Goal: Transaction & Acquisition: Purchase product/service

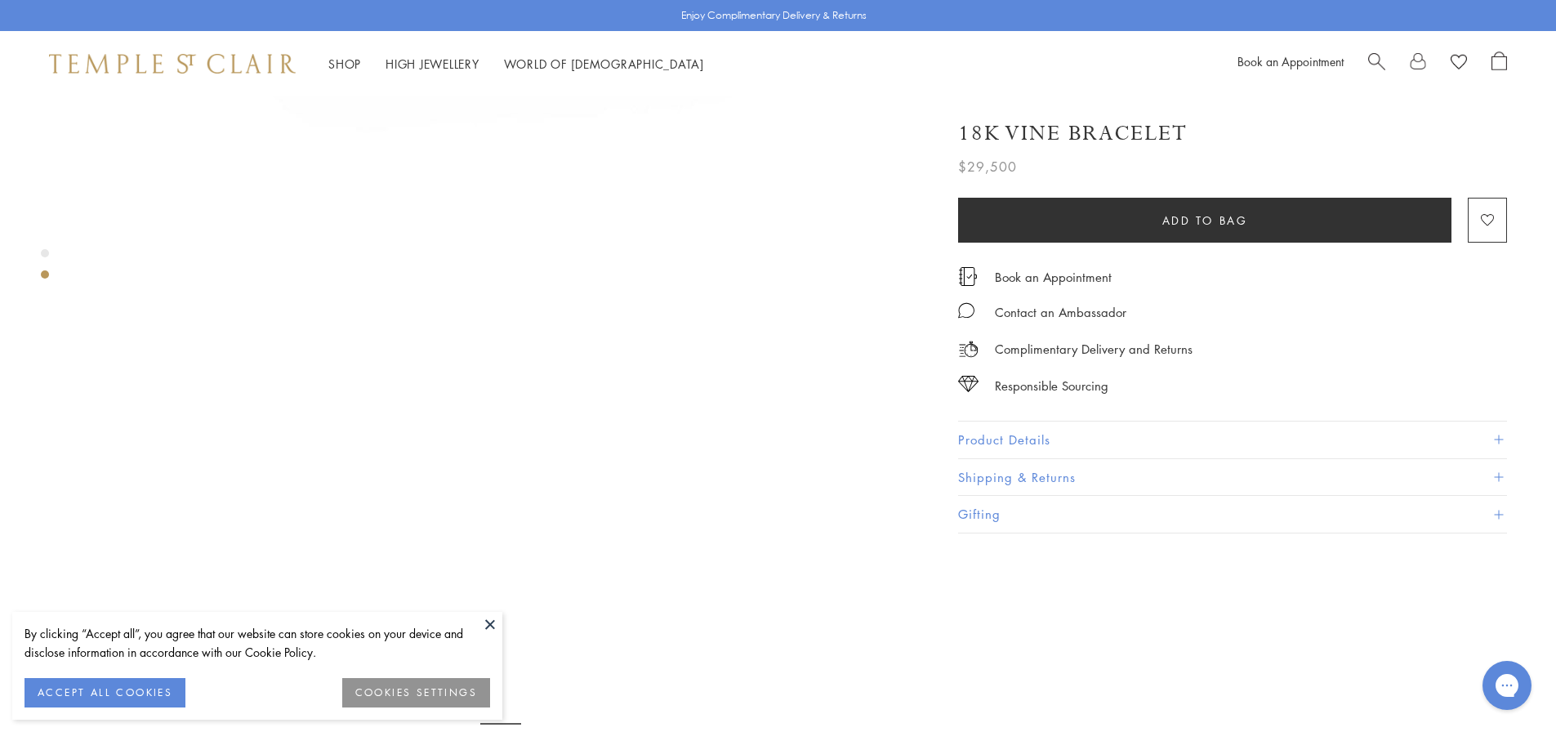
click at [479, 614] on button at bounding box center [490, 624] width 25 height 25
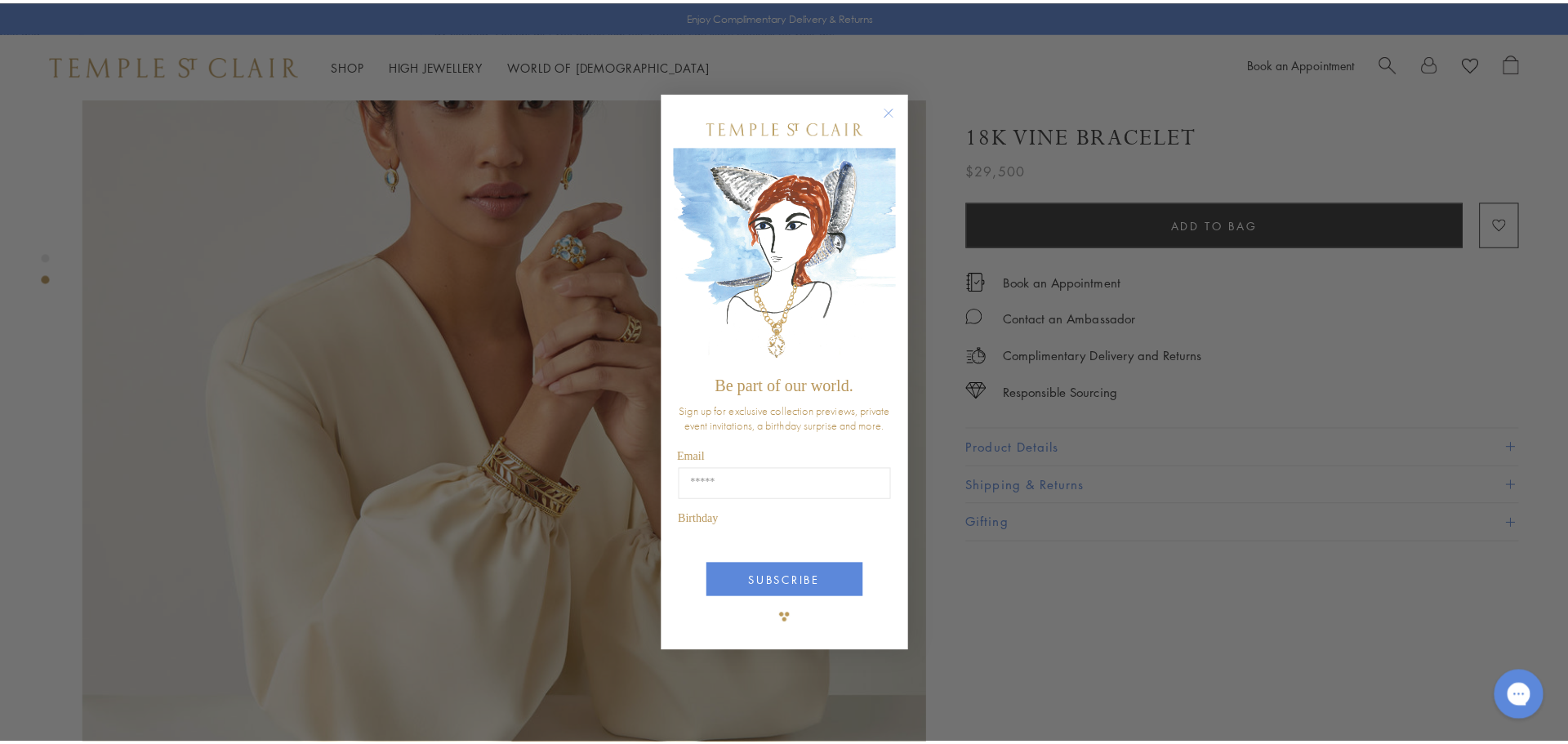
scroll to position [653, 0]
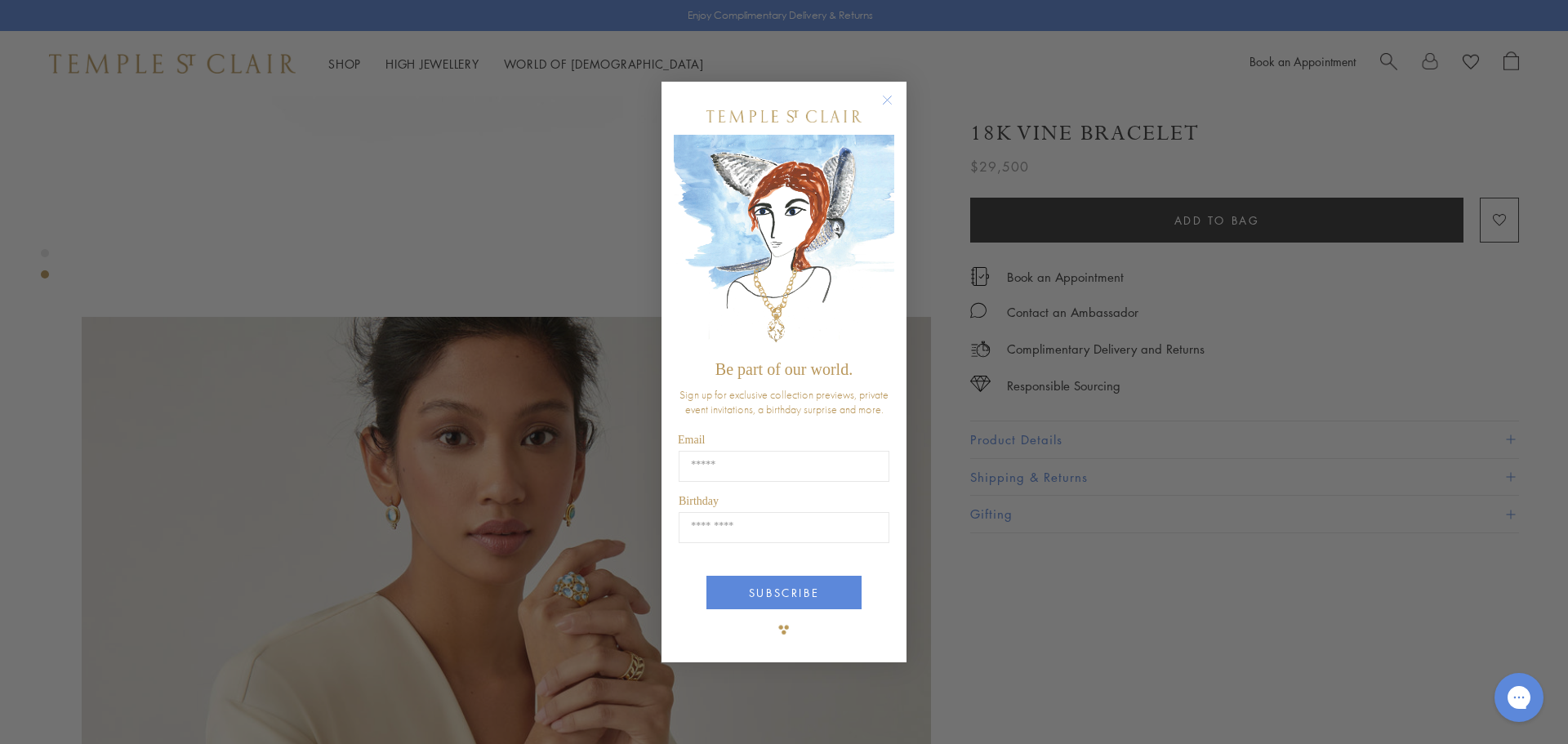
click at [894, 101] on circle "Close dialog" at bounding box center [888, 100] width 20 height 20
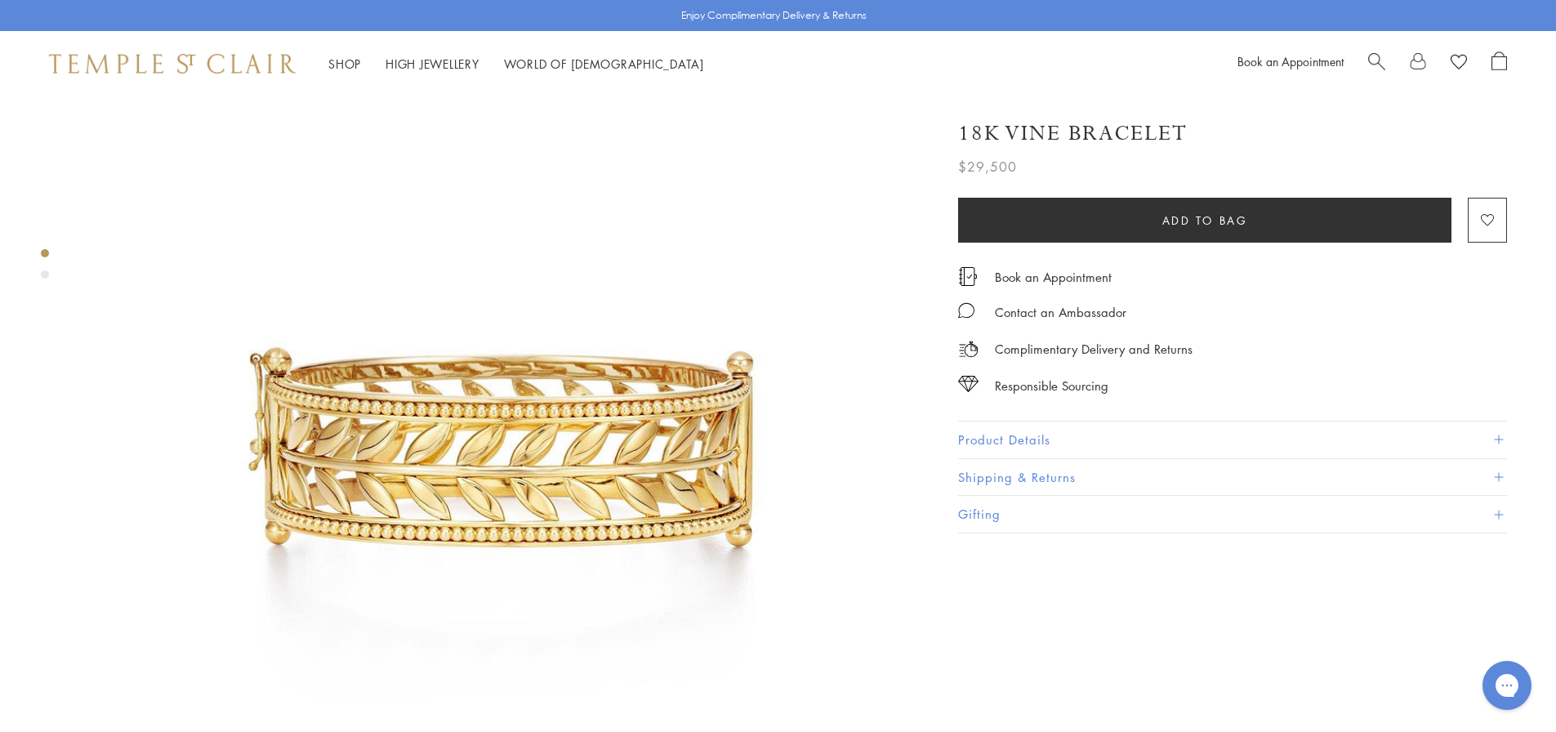
scroll to position [0, 0]
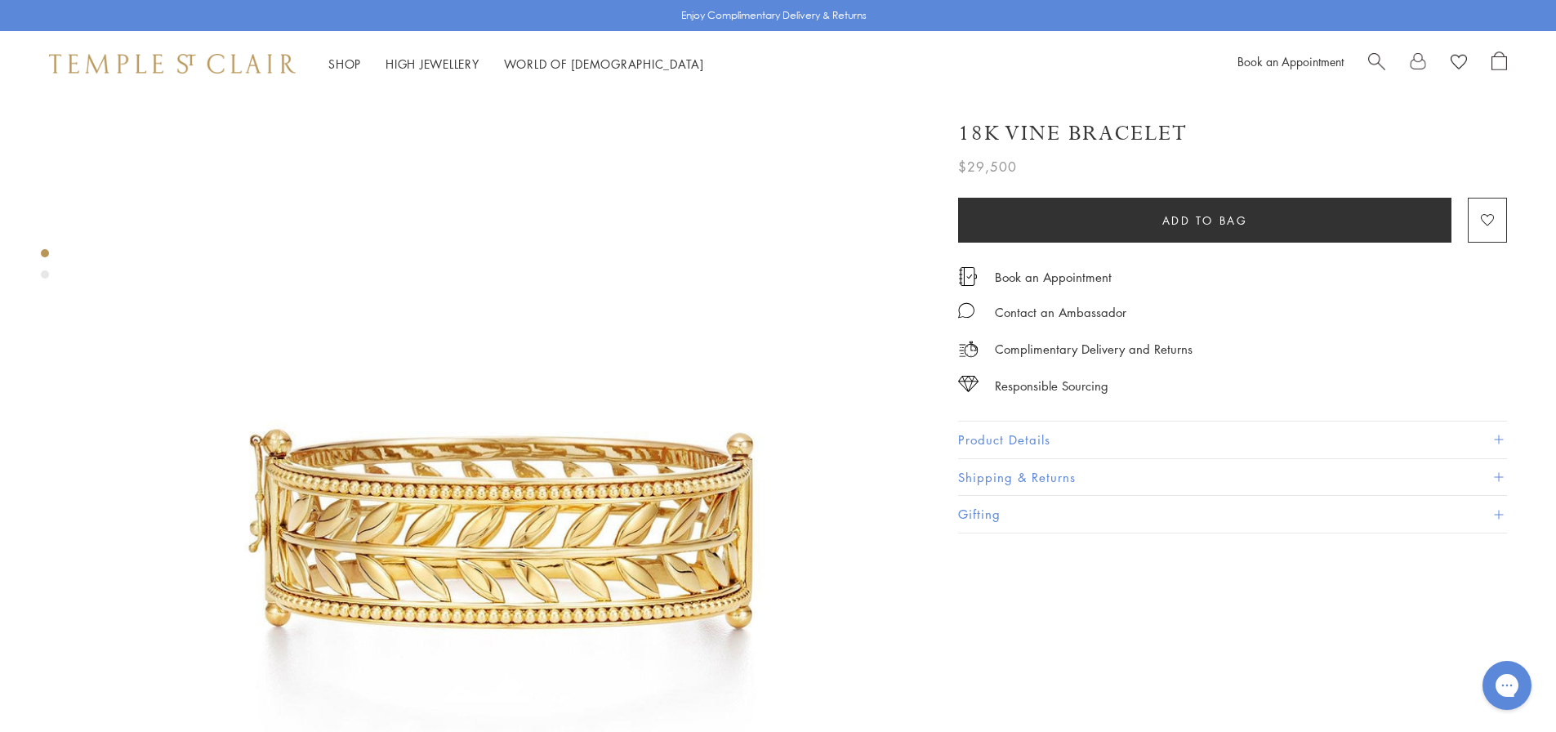
drag, startPoint x: 997, startPoint y: 128, endPoint x: 968, endPoint y: 132, distance: 29.6
click at [968, 132] on h1 "18K Vine Bracelet" at bounding box center [1073, 133] width 230 height 29
click at [900, 204] on img at bounding box center [500, 514] width 837 height 837
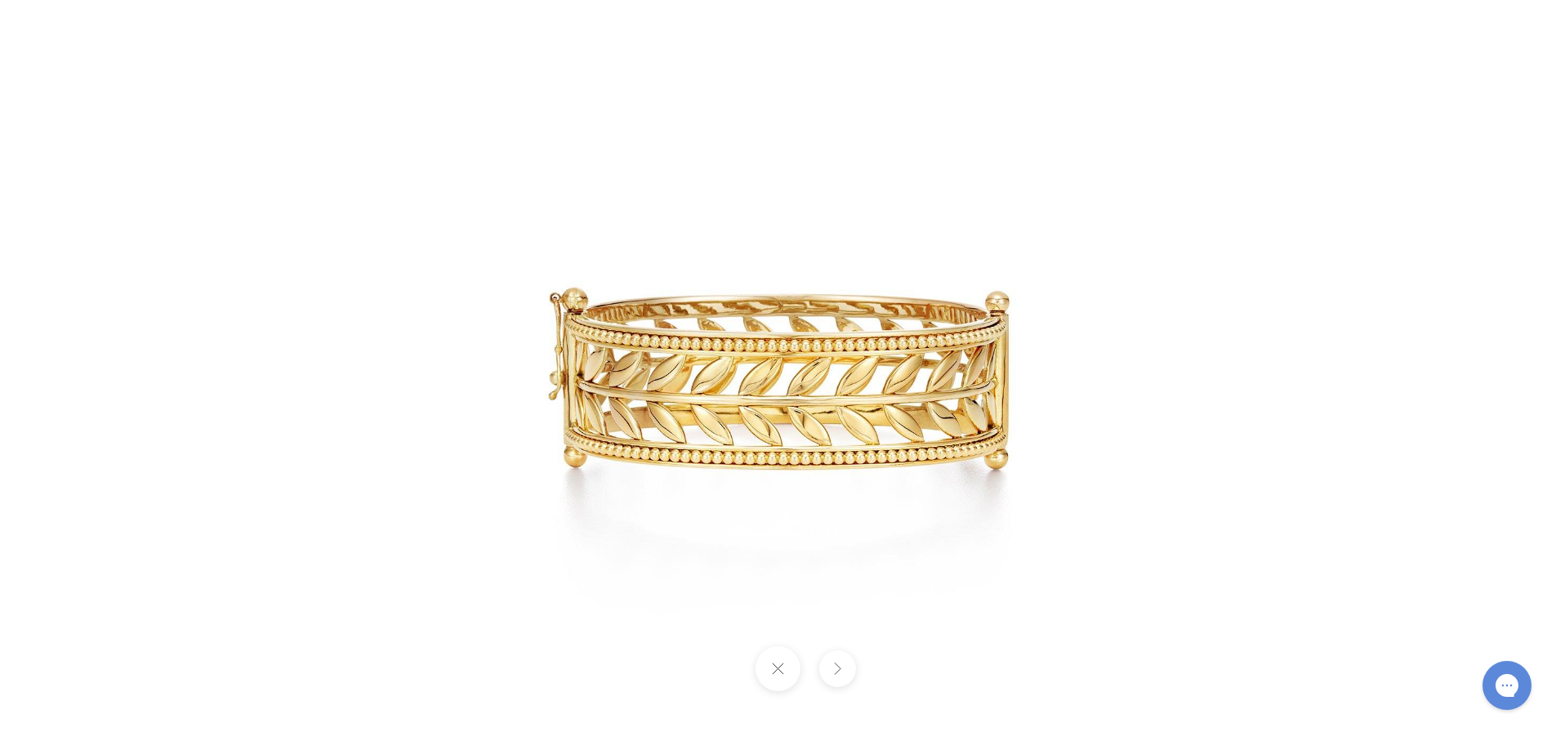
drag, startPoint x: 410, startPoint y: 147, endPoint x: 432, endPoint y: 159, distance: 25.2
click at [434, 157] on img at bounding box center [778, 366] width 765 height 765
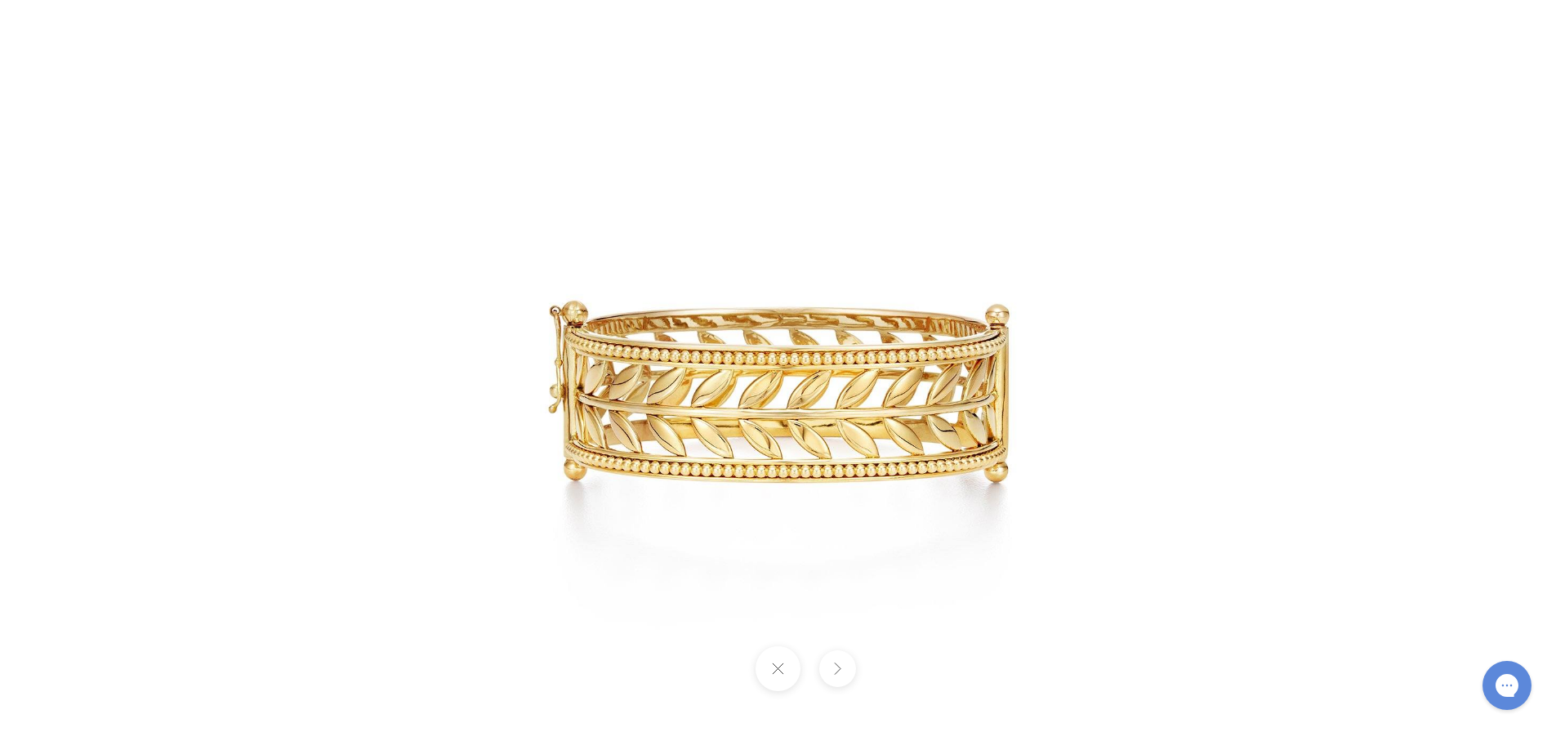
click at [780, 671] on button at bounding box center [778, 668] width 45 height 45
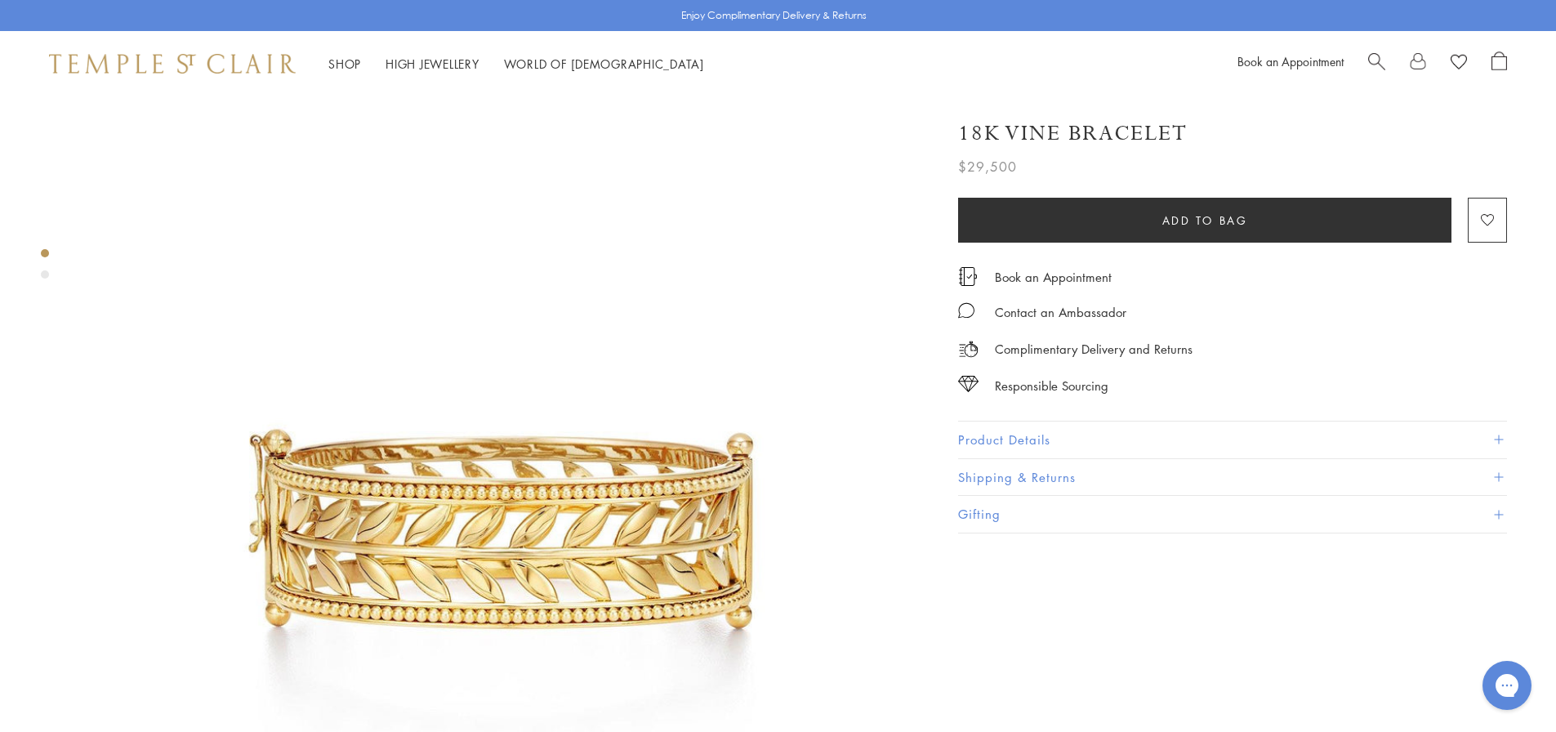
click at [1076, 436] on button "Product Details" at bounding box center [1232, 439] width 549 height 37
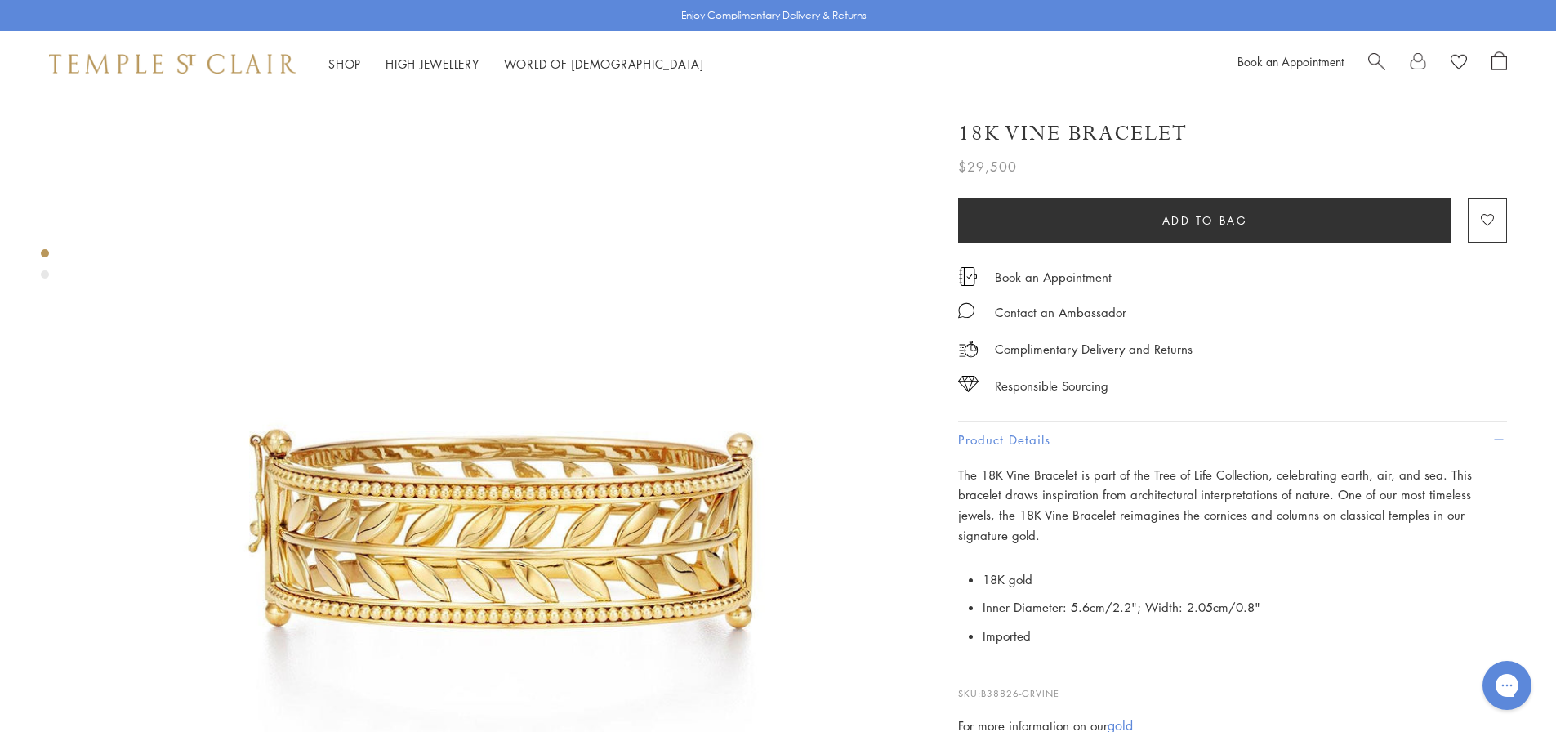
click at [1504, 435] on button "Product Details" at bounding box center [1232, 439] width 549 height 37
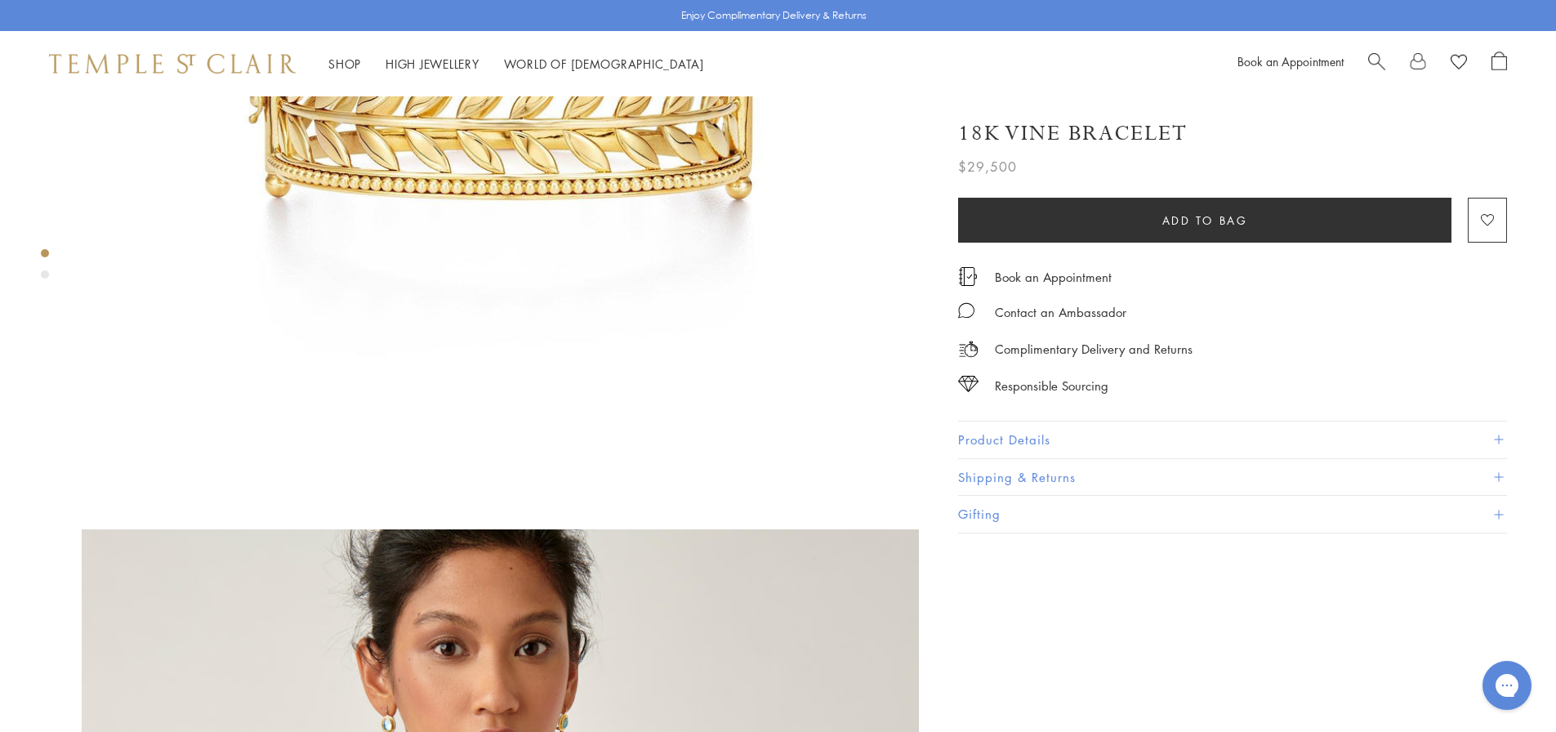
scroll to position [400, 0]
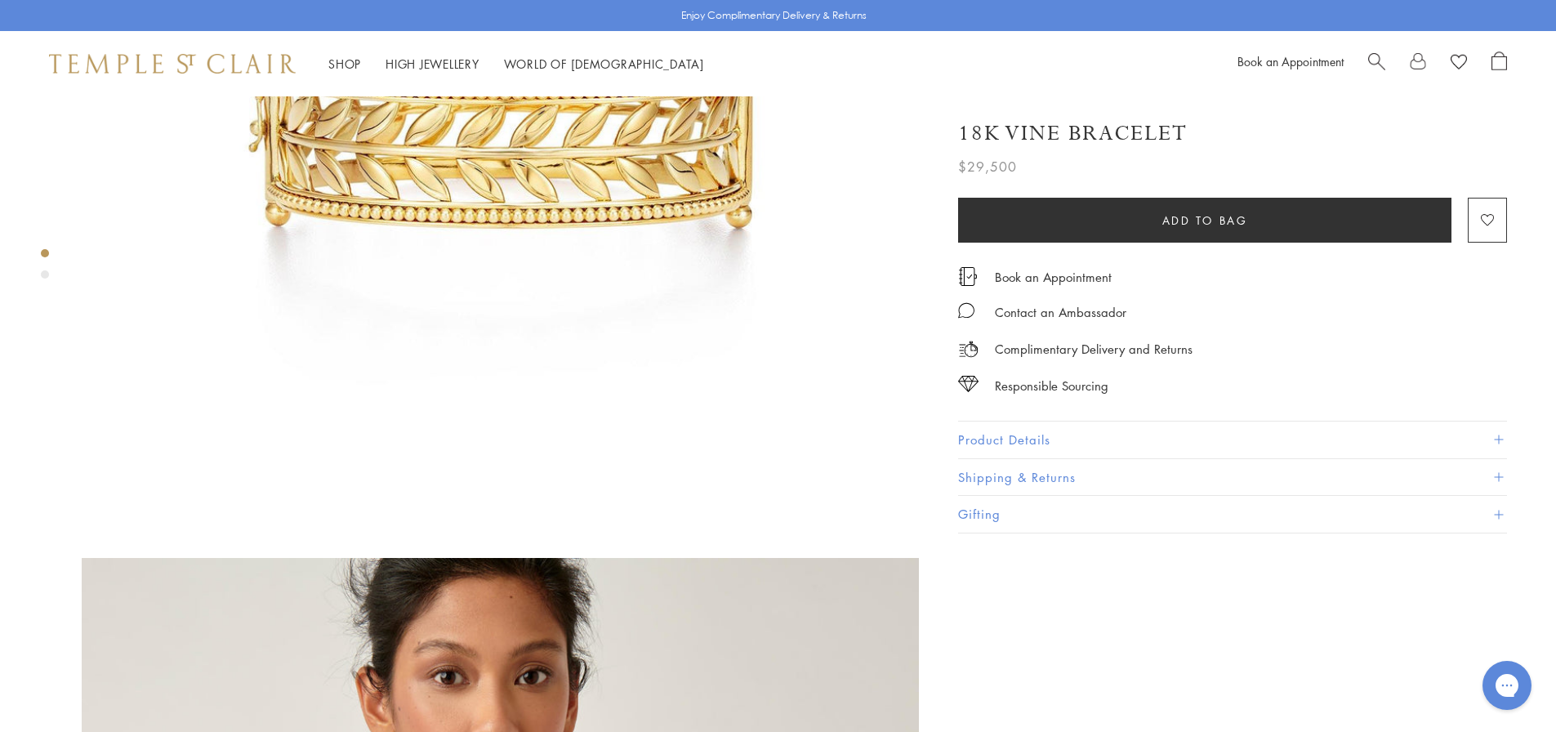
click at [1510, 467] on div "18K Vine Bracelet $29,500 The 18K Vine Bracelet is part of the Tree of Life Col…" at bounding box center [1245, 545] width 621 height 1699
click at [1500, 431] on button "Product Details" at bounding box center [1232, 439] width 549 height 37
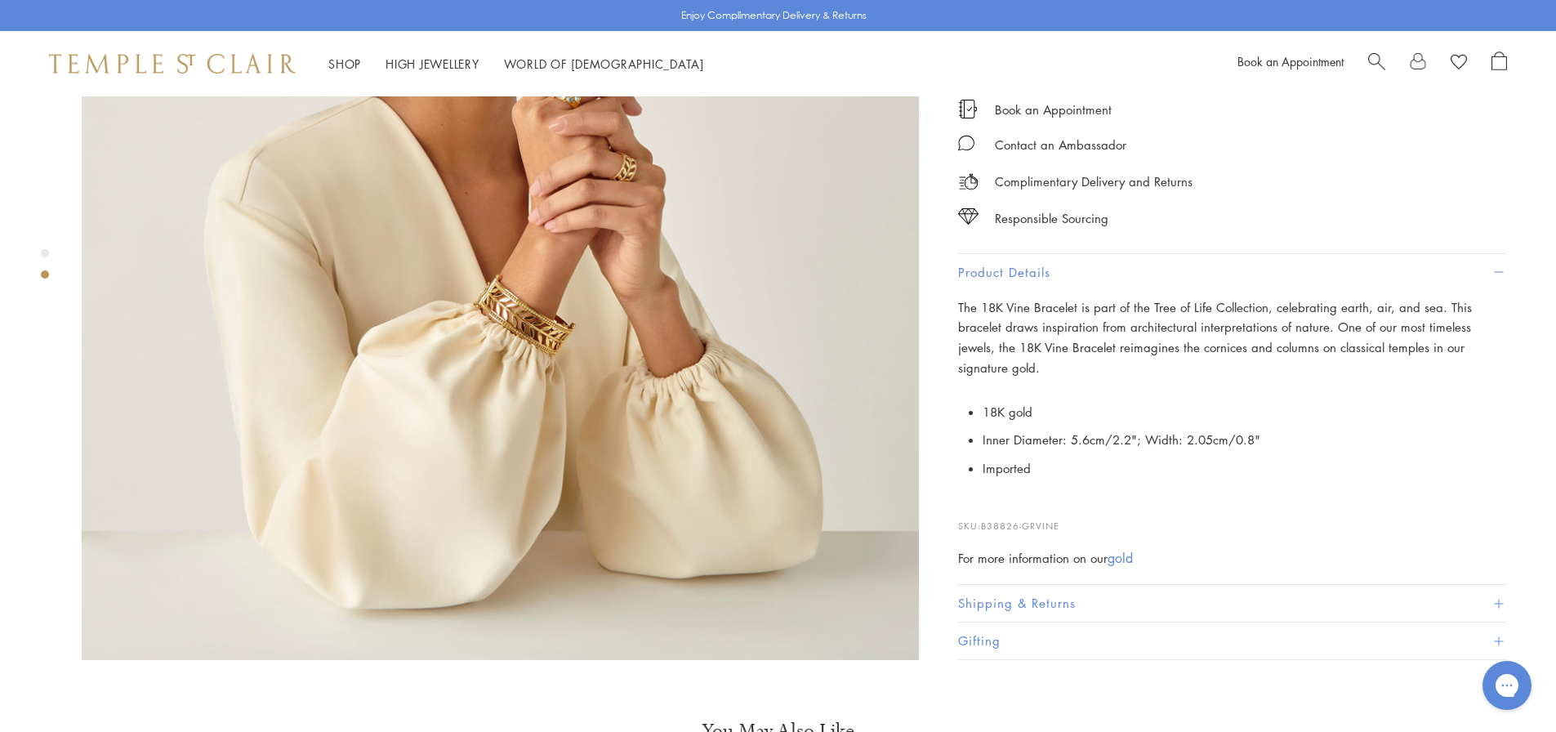
scroll to position [890, 0]
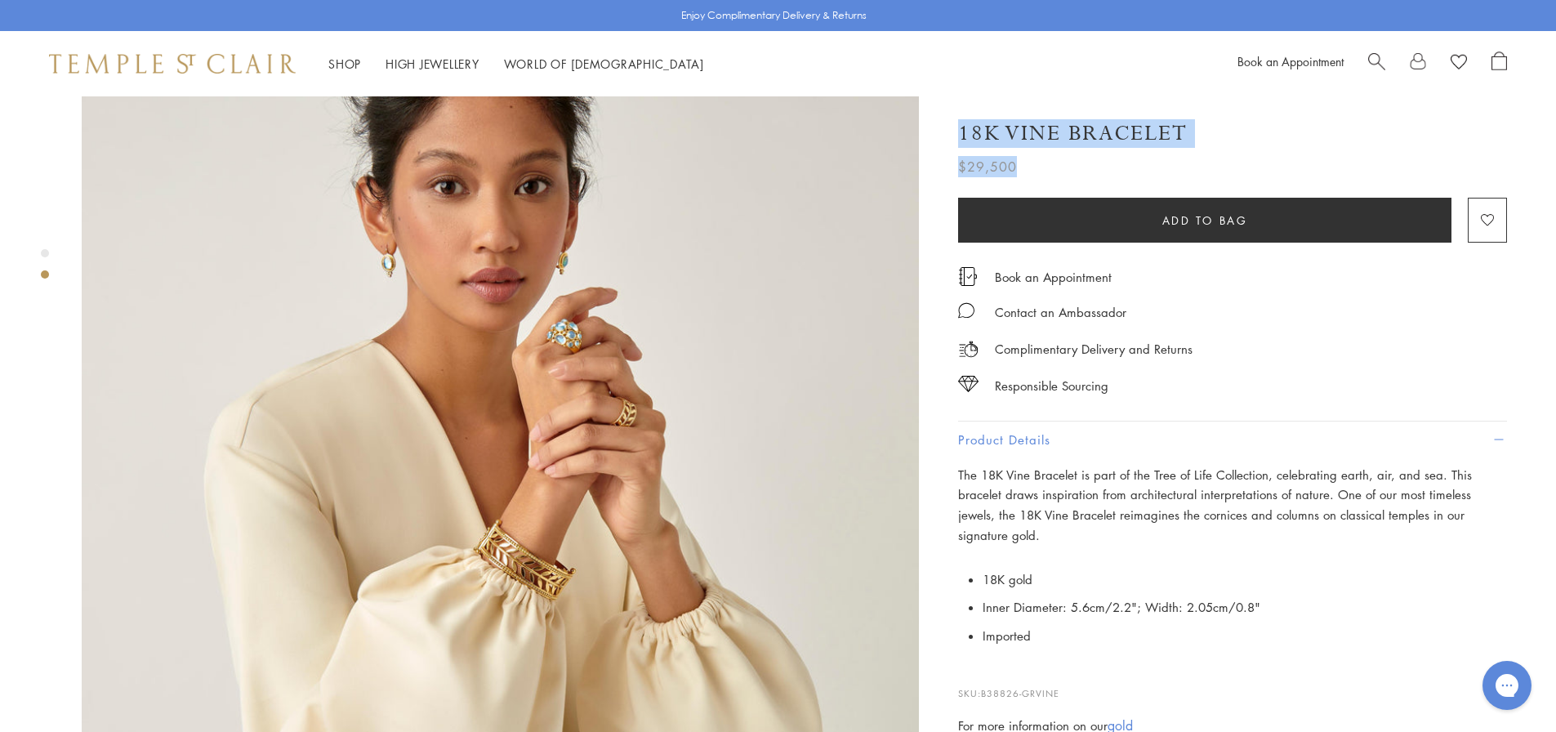
drag, startPoint x: 1019, startPoint y: 166, endPoint x: 912, endPoint y: 161, distance: 107.9
click at [912, 161] on div "SEE RECOMMENDED CHAIN PAIRINGS 18K Vine Bracelet $29,500 The 18K Vine Bracelet …" at bounding box center [492, 55] width 984 height 1699
click at [999, 157] on span "$29,500" at bounding box center [987, 166] width 59 height 21
drag, startPoint x: 1017, startPoint y: 162, endPoint x: 953, endPoint y: 172, distance: 64.5
click at [955, 171] on div "18K Vine Bracelet $29,500 The 18K Vine Bracelet is part of the Tree of Life Col…" at bounding box center [1221, 465] width 572 height 725
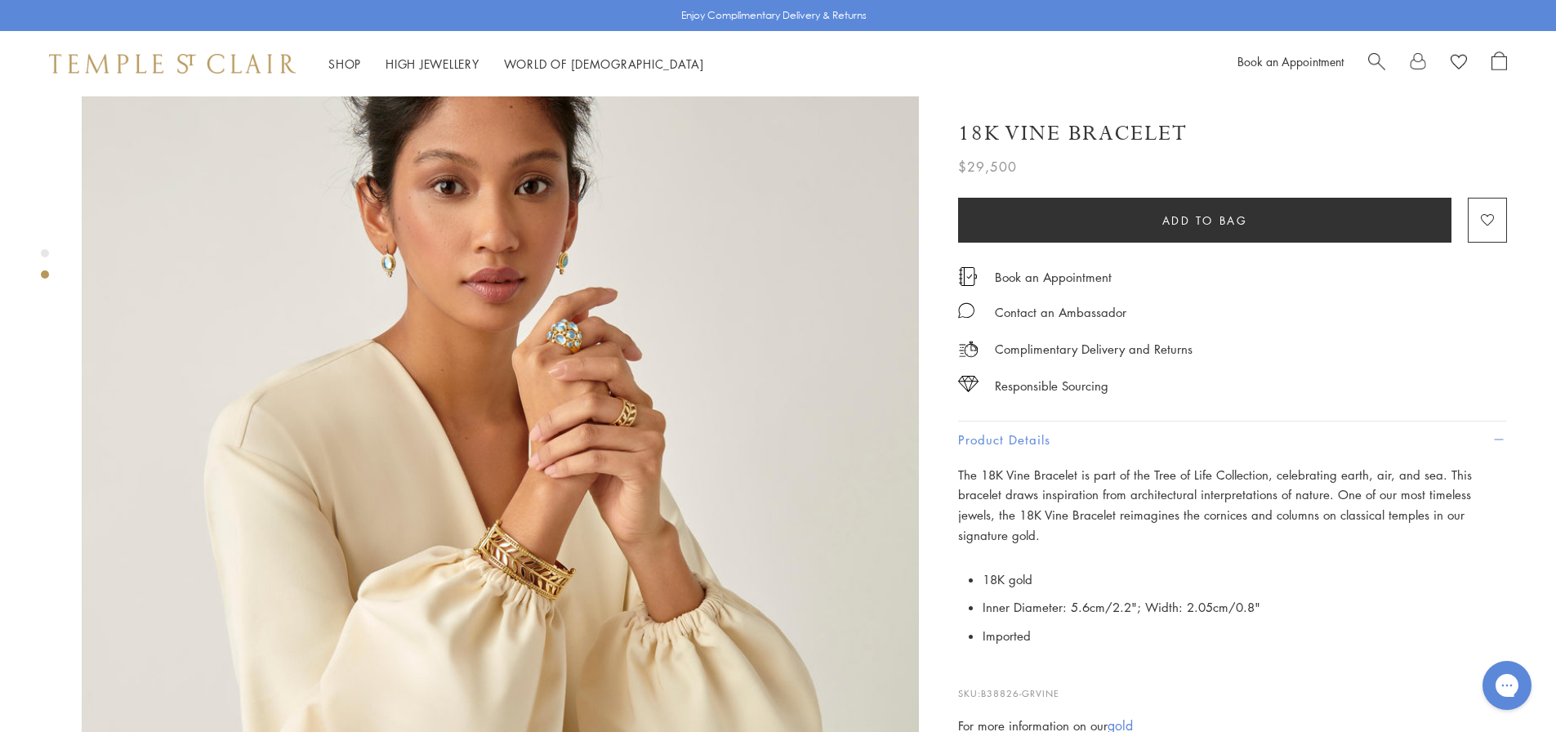
drag, startPoint x: 953, startPoint y: 188, endPoint x: 941, endPoint y: 188, distance: 12.3
